Goal: Transaction & Acquisition: Download file/media

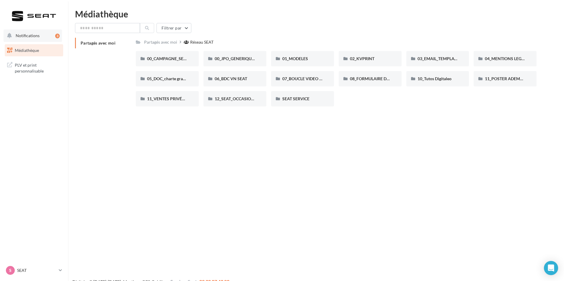
click at [42, 40] on button "Notifications 3" at bounding box center [33, 36] width 58 height 12
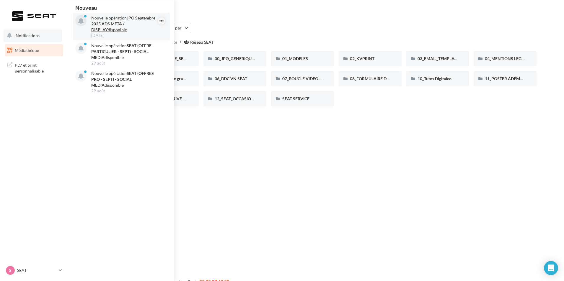
click at [163, 19] on icon "button" at bounding box center [161, 20] width 5 height 7
click at [128, 41] on button "Découvrir cette opération" at bounding box center [131, 46] width 67 height 14
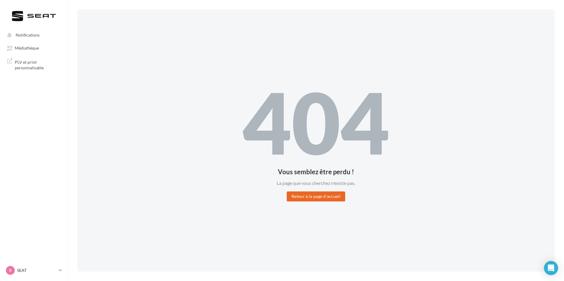
click at [307, 196] on button "Retour à la page d'accueil" at bounding box center [316, 197] width 58 height 10
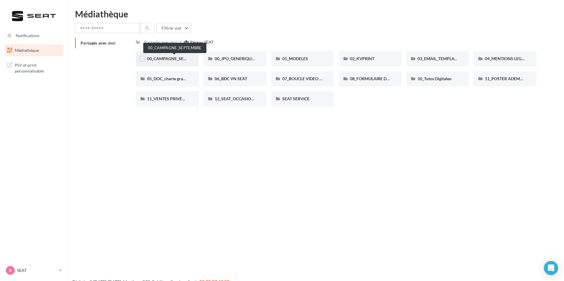
click at [175, 59] on span "00_CAMPAGNE_SEPTEMBRE" at bounding box center [174, 58] width 55 height 5
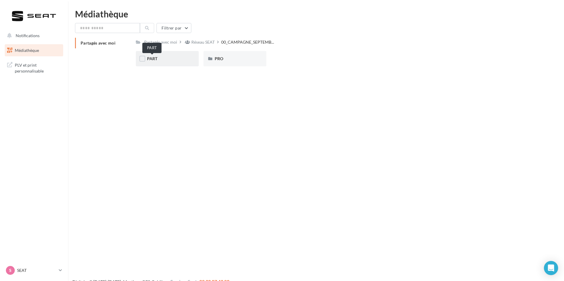
click at [152, 59] on span "PART" at bounding box center [152, 58] width 10 height 5
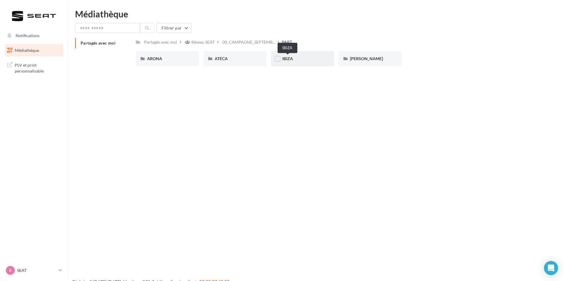
click at [285, 60] on span "IBIZA" at bounding box center [287, 58] width 11 height 5
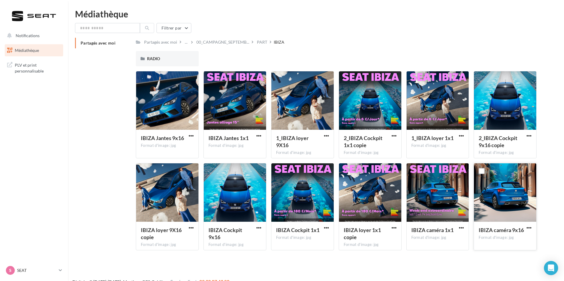
click at [492, 197] on div at bounding box center [505, 193] width 62 height 59
click at [529, 229] on span "button" at bounding box center [529, 228] width 5 height 5
click at [508, 237] on button "Télécharger" at bounding box center [503, 239] width 59 height 15
click at [322, 136] on div "1_IBIZA loyer 9X16" at bounding box center [302, 143] width 53 height 16
click at [324, 138] on span "button" at bounding box center [326, 135] width 5 height 5
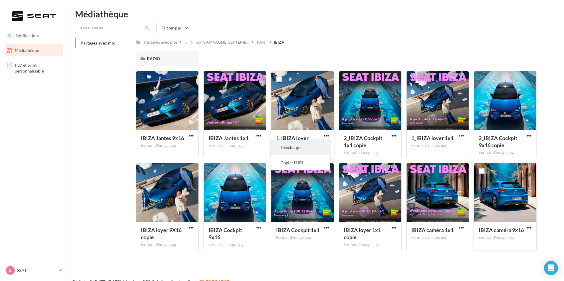
click at [312, 146] on button "Télécharger" at bounding box center [300, 147] width 59 height 15
click at [260, 42] on div "PART" at bounding box center [262, 42] width 10 height 6
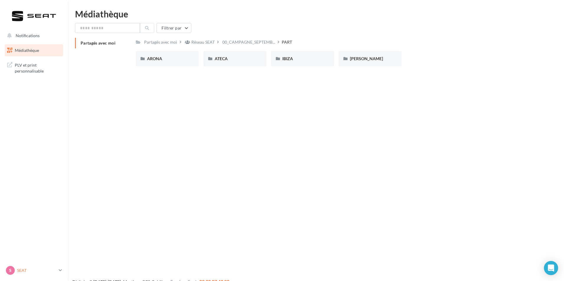
click at [38, 269] on p "SEAT" at bounding box center [36, 271] width 39 height 6
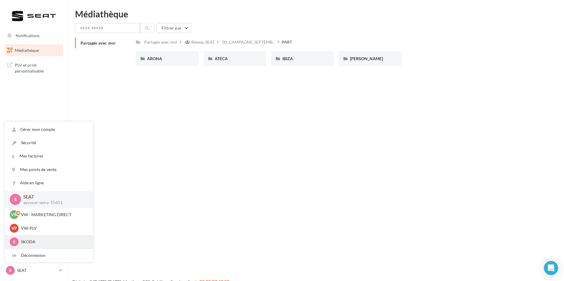
click at [54, 242] on p "SKODA" at bounding box center [53, 242] width 65 height 6
